Goal: Information Seeking & Learning: Learn about a topic

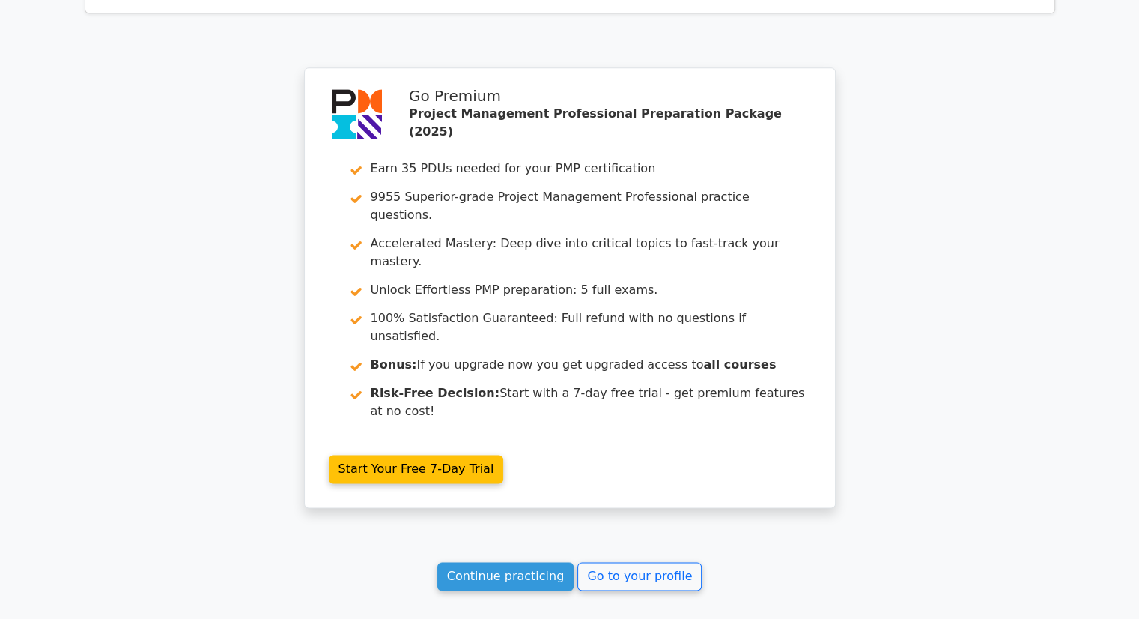
scroll to position [2033, 0]
click at [506, 561] on link "Continue practicing" at bounding box center [505, 575] width 137 height 28
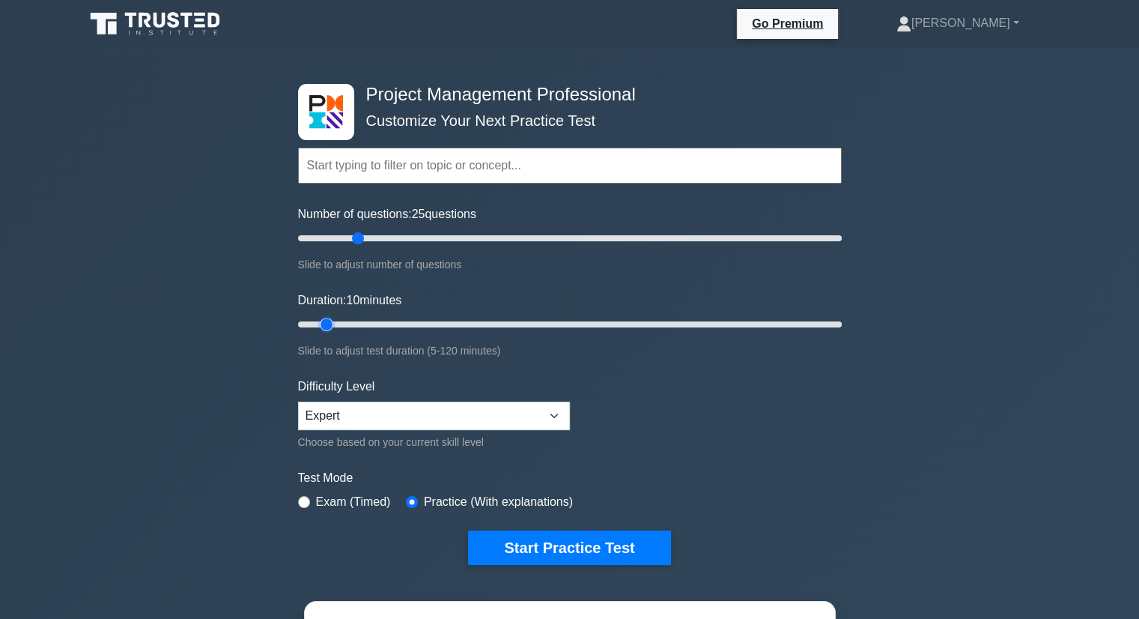
drag, startPoint x: 419, startPoint y: 324, endPoint x: 335, endPoint y: 338, distance: 85.8
type input "10"
click at [335, 333] on input "Duration: 10 minutes" at bounding box center [570, 324] width 544 height 18
drag, startPoint x: 358, startPoint y: 241, endPoint x: 330, endPoint y: 246, distance: 28.8
type input "15"
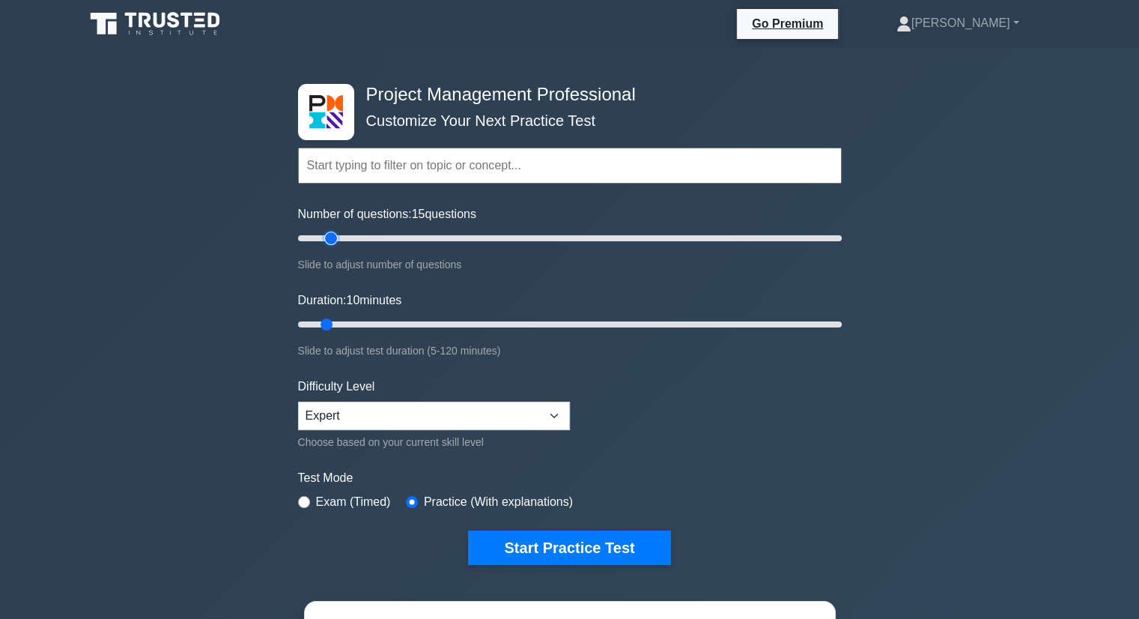
click at [330, 246] on input "Number of questions: 15 questions" at bounding box center [570, 238] width 544 height 18
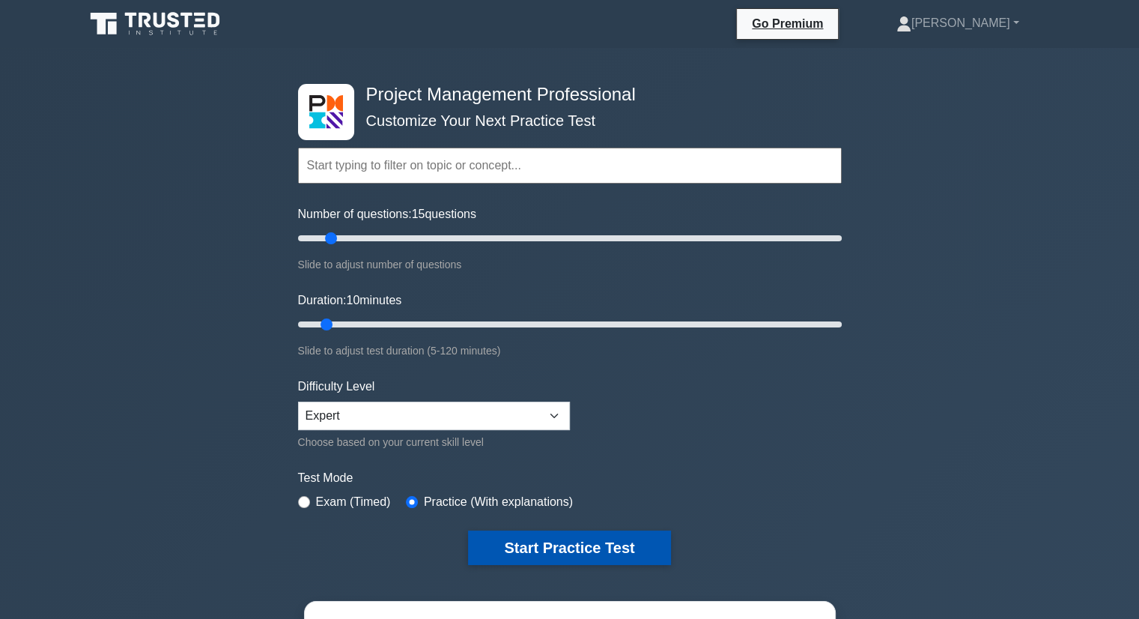
click at [591, 546] on button "Start Practice Test" at bounding box center [569, 547] width 202 height 34
